Goal: Check status: Check status

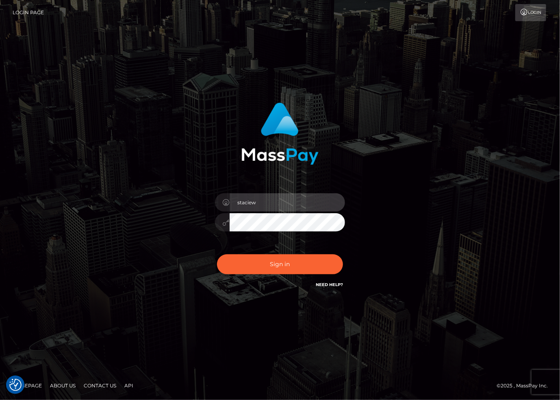
click at [283, 203] on input "staciew" at bounding box center [287, 202] width 115 height 18
type input "stacie.sctr"
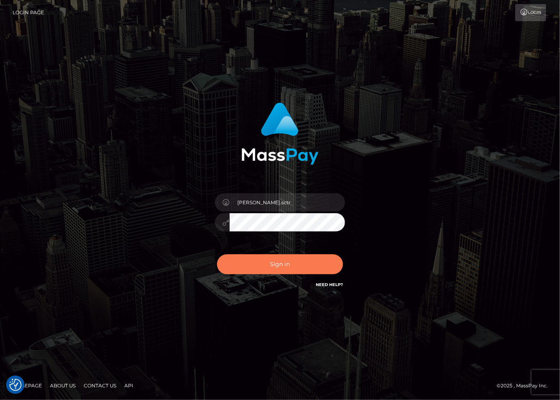
click at [274, 265] on button "Sign in" at bounding box center [280, 264] width 126 height 20
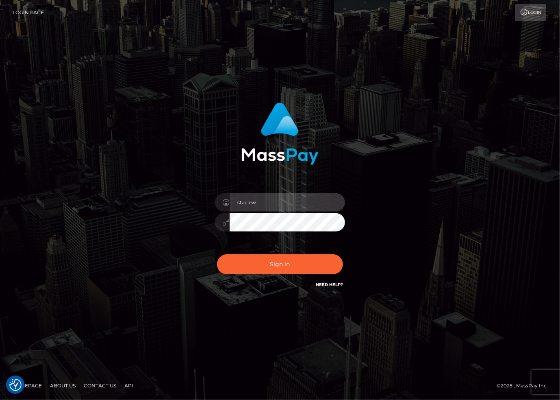
click at [285, 200] on input "staciew" at bounding box center [287, 202] width 115 height 18
type input "stacie.sctr"
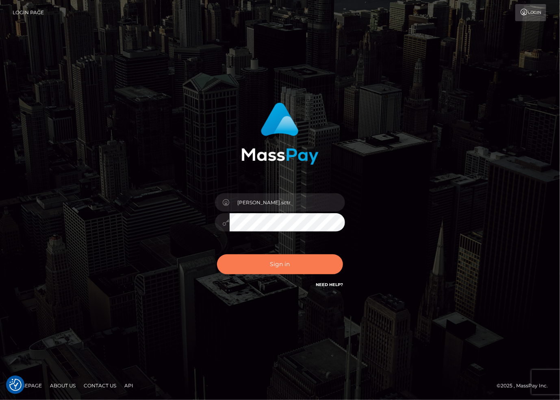
click at [274, 260] on button "Sign in" at bounding box center [280, 264] width 126 height 20
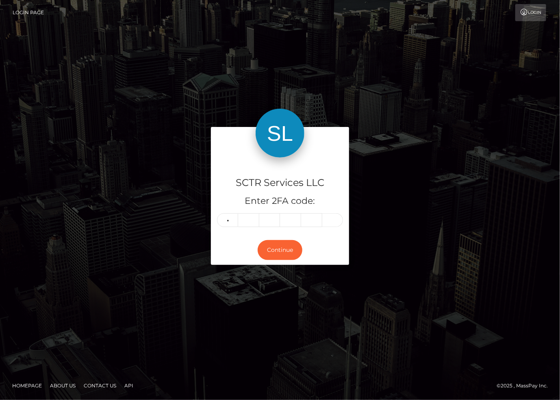
type input "5"
type input "0"
type input "8"
type input "1"
type input "3"
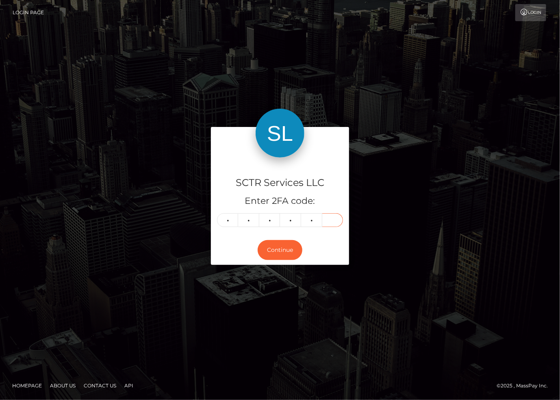
type input "1"
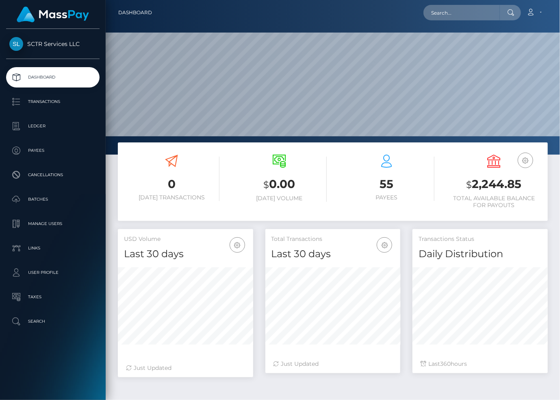
scroll to position [144, 135]
click at [45, 129] on p "Ledger" at bounding box center [52, 126] width 87 height 12
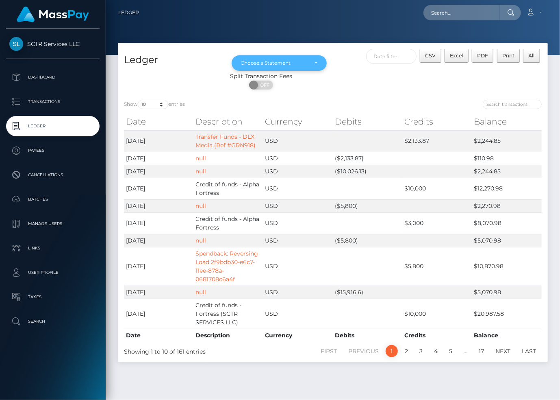
click at [295, 56] on div "Choose a Statement" at bounding box center [280, 62] width 96 height 15
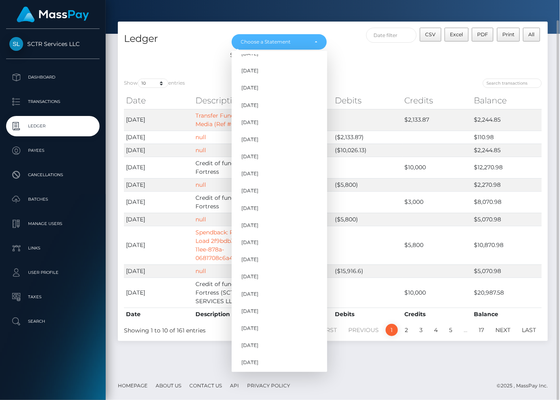
scroll to position [372, 0]
click at [256, 309] on span "[DATE]" at bounding box center [250, 309] width 17 height 7
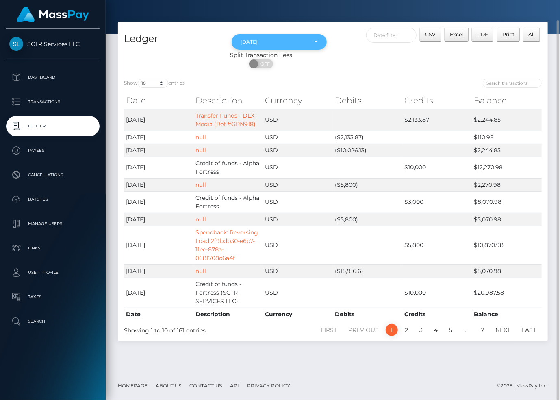
click at [282, 44] on div "[DATE]" at bounding box center [275, 42] width 68 height 7
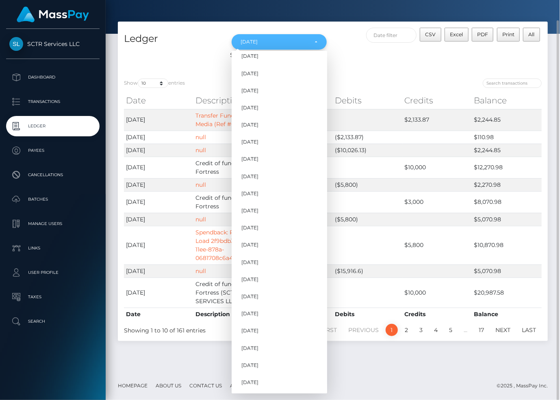
scroll to position [351, 0]
click at [254, 349] on span "[DATE]" at bounding box center [250, 347] width 17 height 7
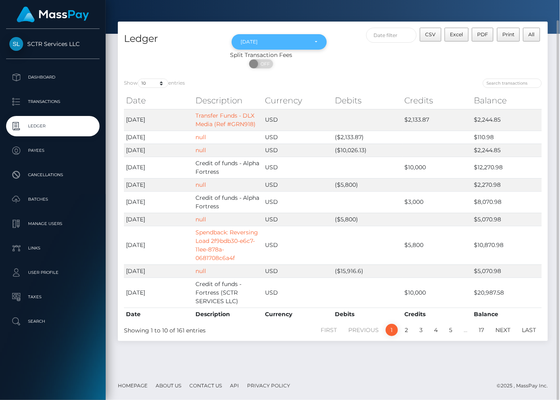
click at [285, 40] on div "[DATE]" at bounding box center [275, 42] width 68 height 7
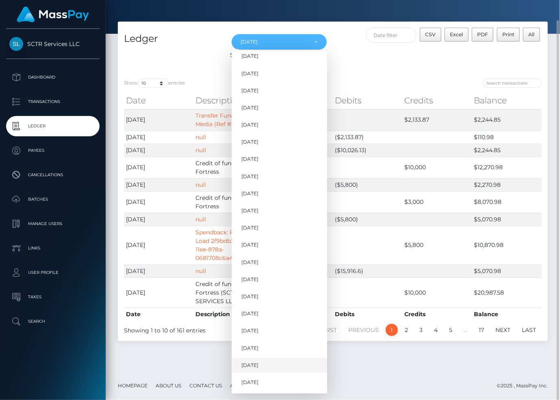
click at [258, 364] on span "[DATE]" at bounding box center [250, 365] width 17 height 7
select select "[DATE]"
